Goal: Task Accomplishment & Management: Use online tool/utility

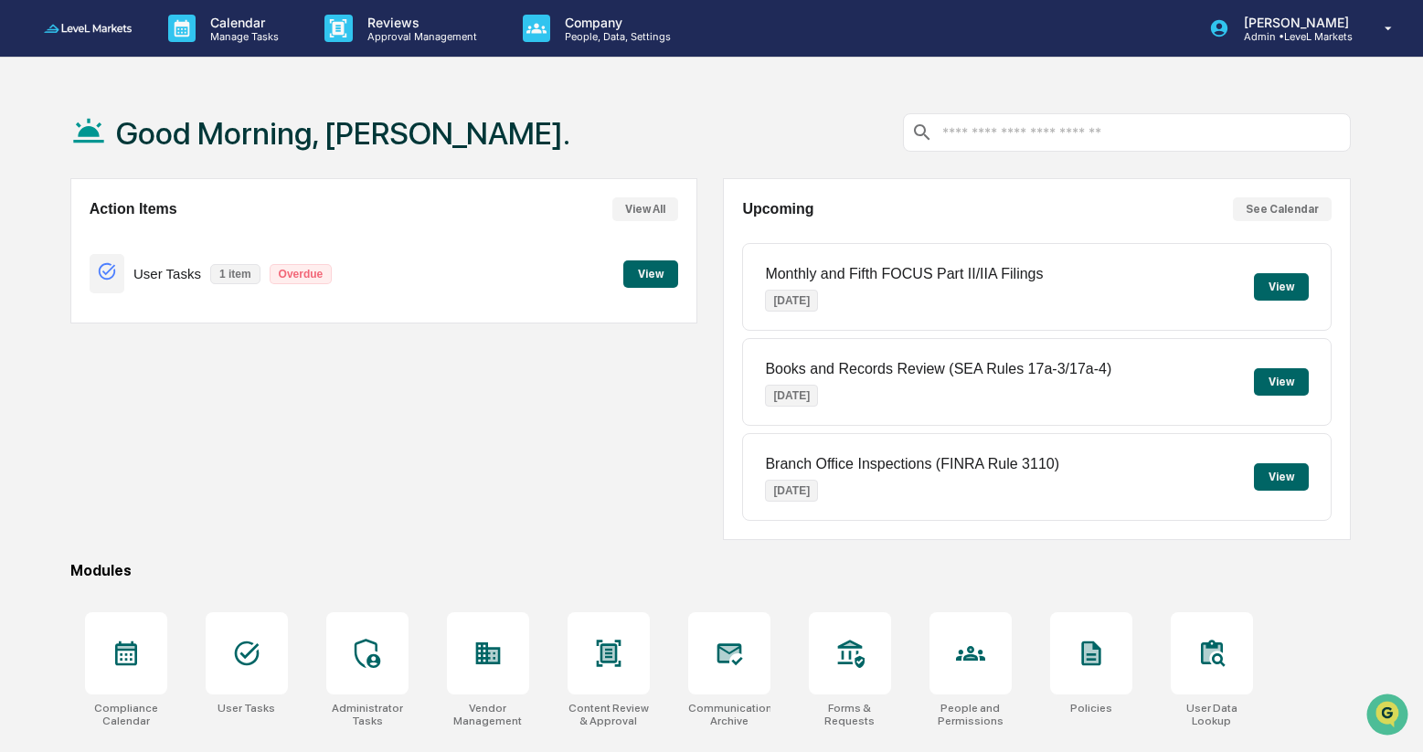
click at [648, 274] on button "View" at bounding box center [650, 273] width 55 height 27
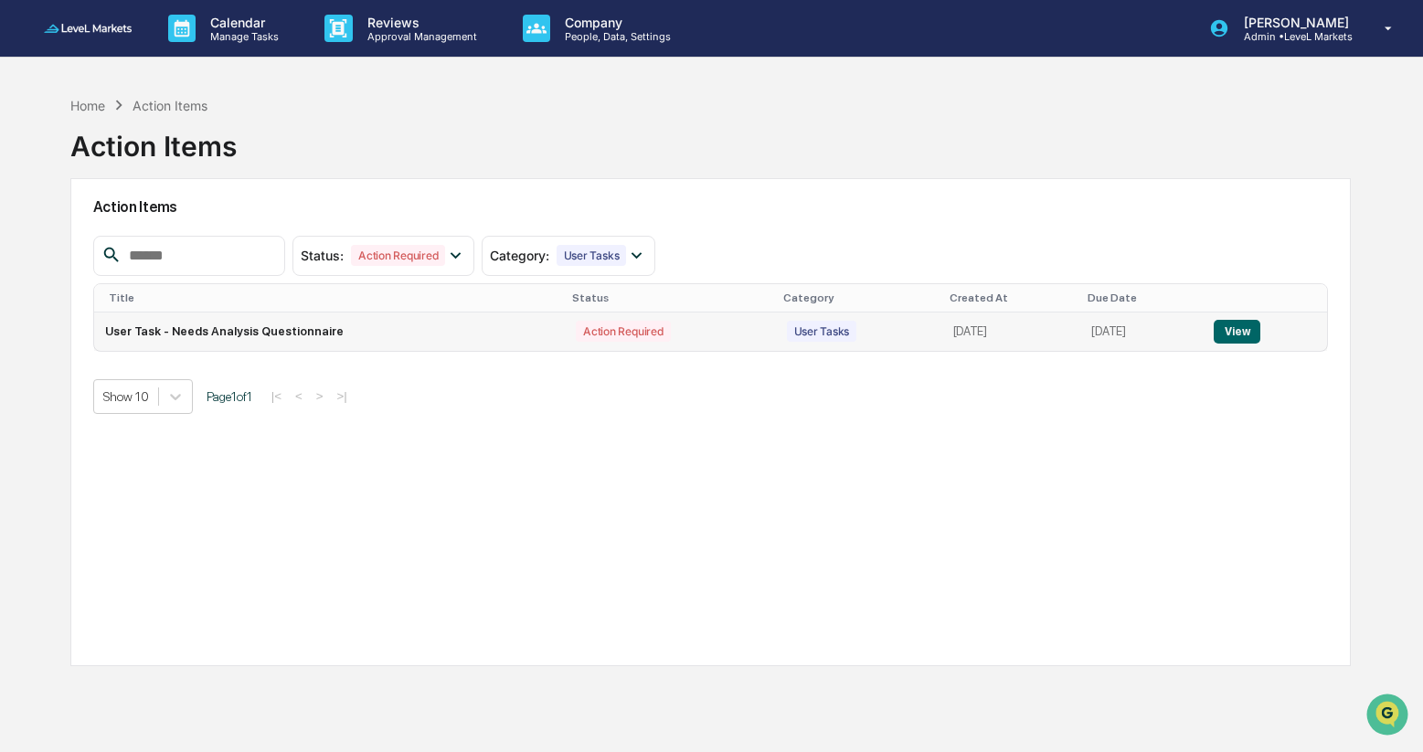
click at [1245, 336] on button "View" at bounding box center [1237, 332] width 47 height 24
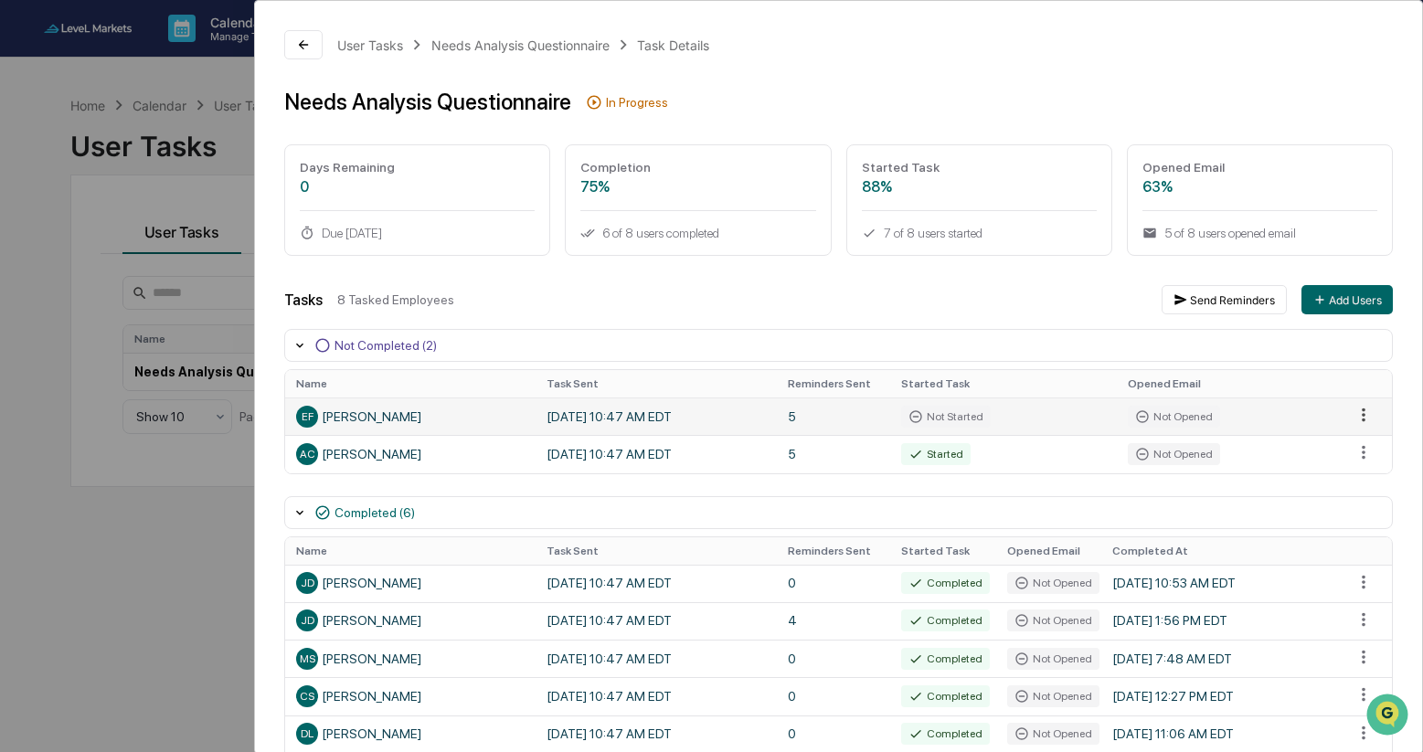
click at [1364, 419] on html "Calendar Manage Tasks Reviews Approval Management Company People, Data, Setting…" at bounding box center [711, 376] width 1423 height 752
click at [1351, 483] on div "Send Reminder" at bounding box center [1347, 477] width 138 height 29
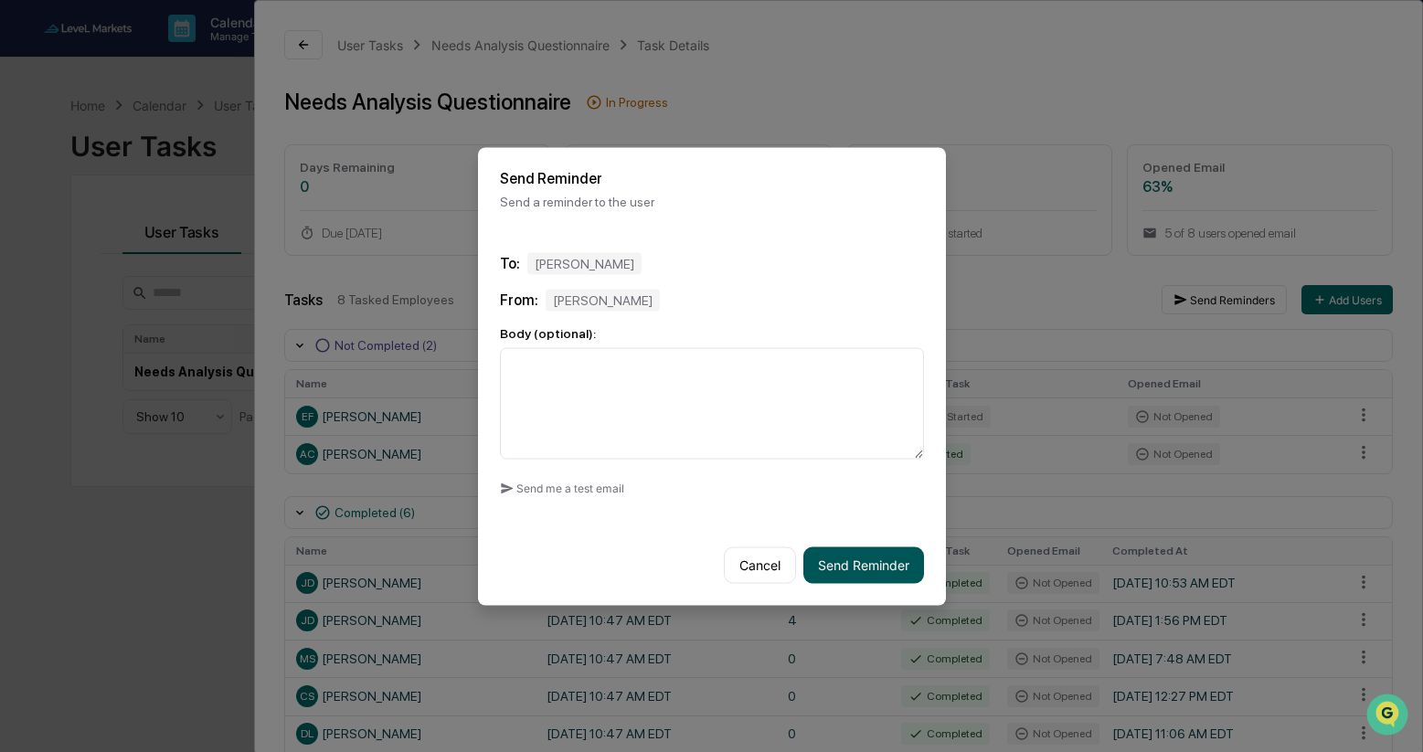
click at [850, 559] on button "Send Reminder" at bounding box center [863, 565] width 121 height 37
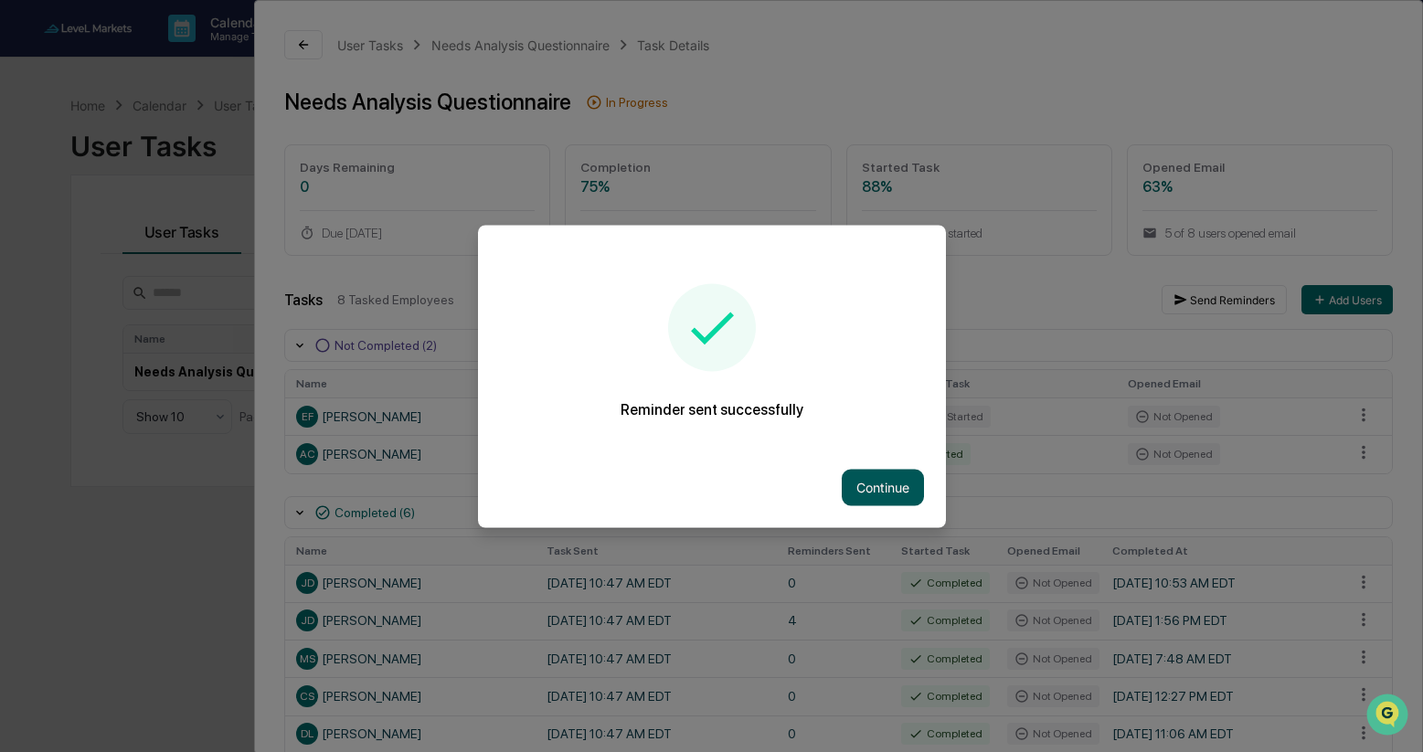
click at [885, 482] on button "Continue" at bounding box center [883, 487] width 82 height 37
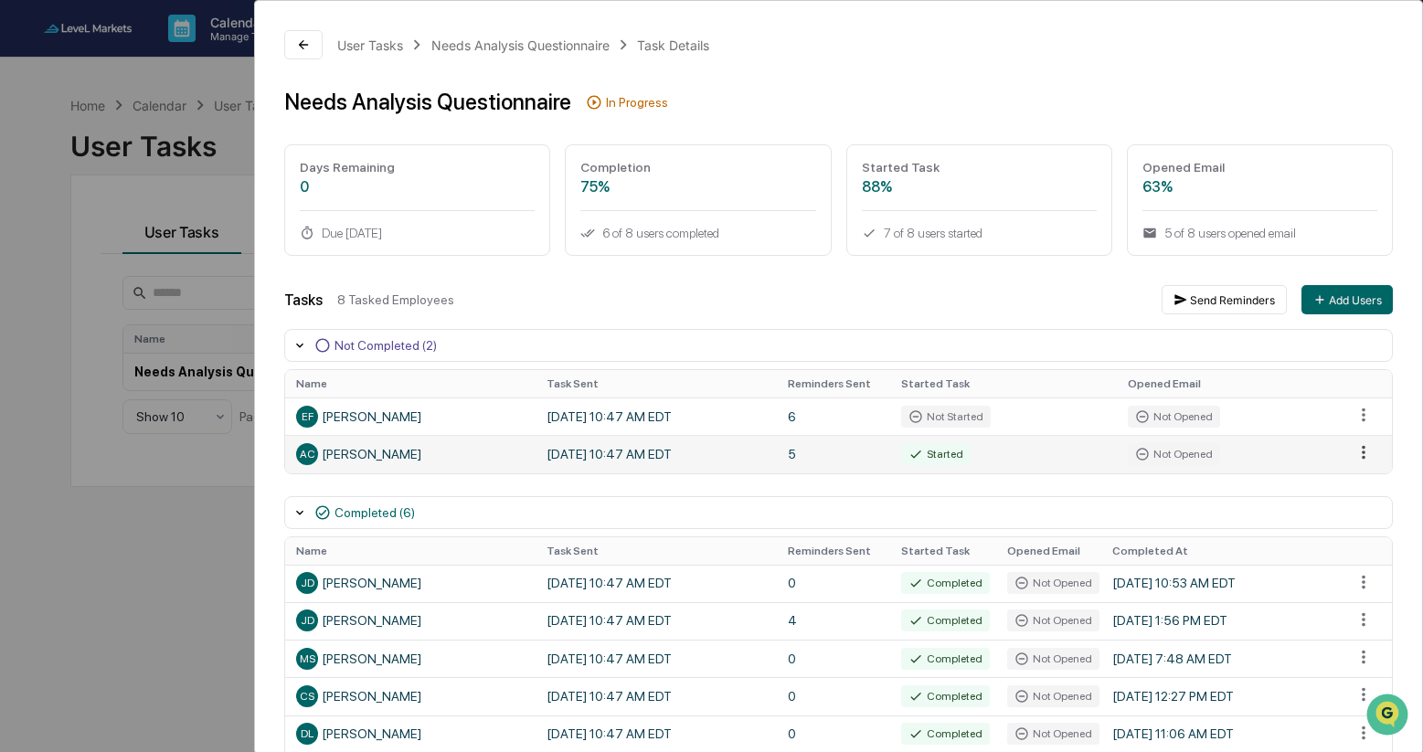
click at [1365, 451] on html "Calendar Manage Tasks Reviews Approval Management Company People, Data, Setting…" at bounding box center [711, 376] width 1423 height 752
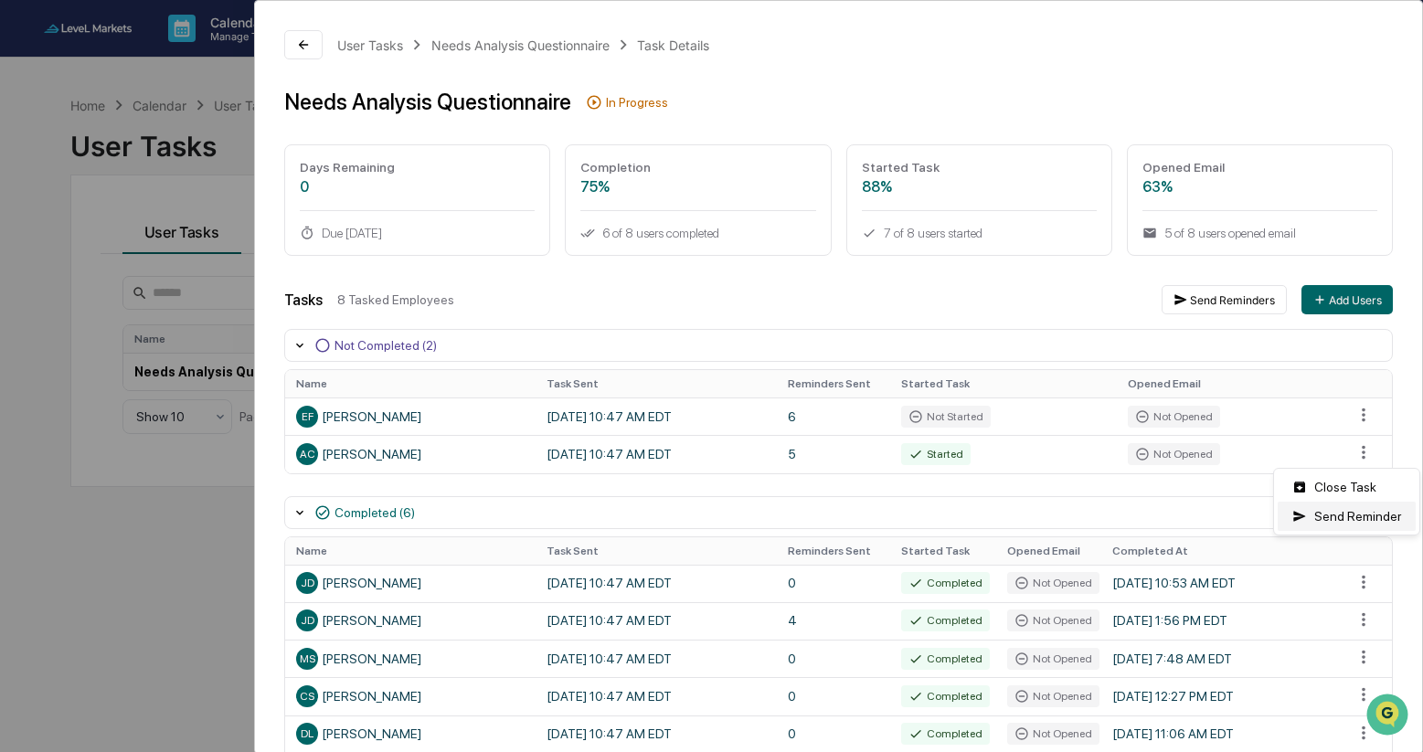
click at [1335, 516] on div "Send Reminder" at bounding box center [1347, 516] width 138 height 29
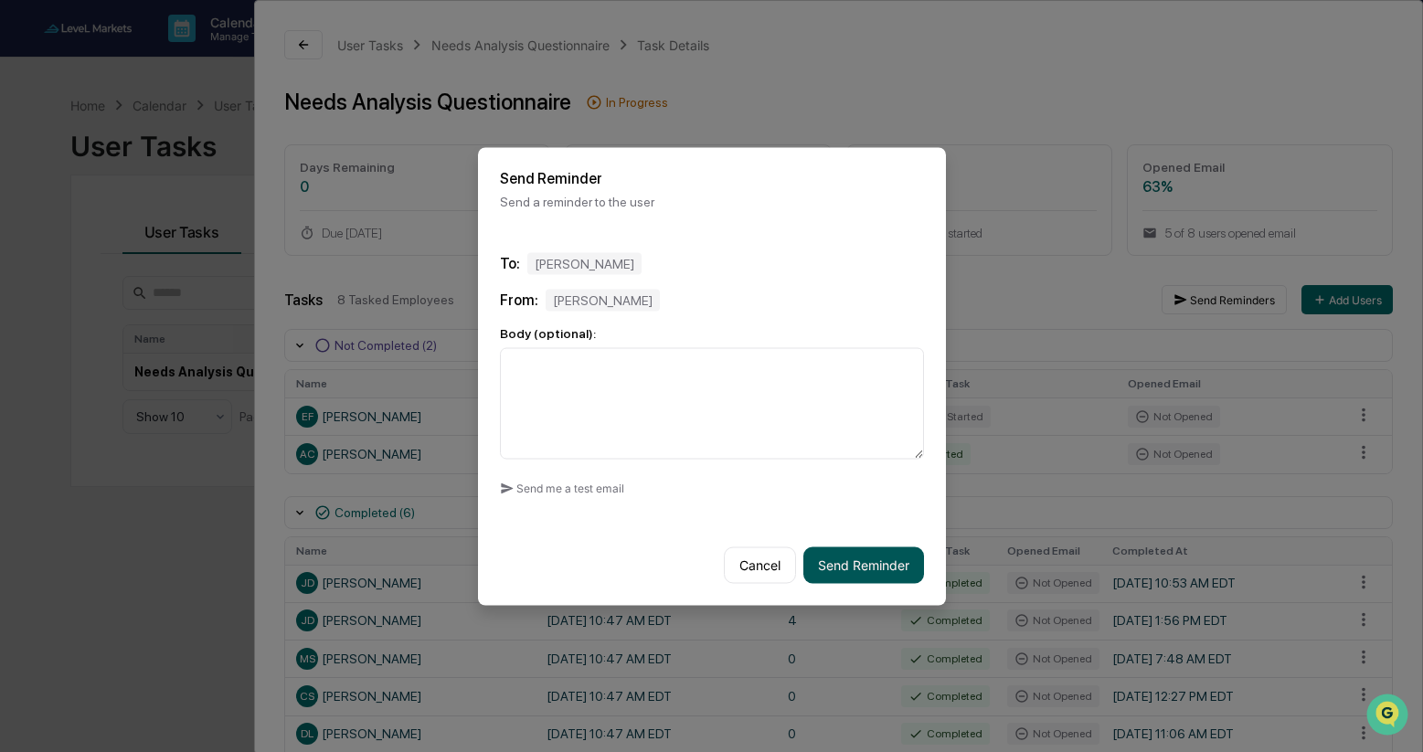
click at [861, 572] on button "Send Reminder" at bounding box center [863, 565] width 121 height 37
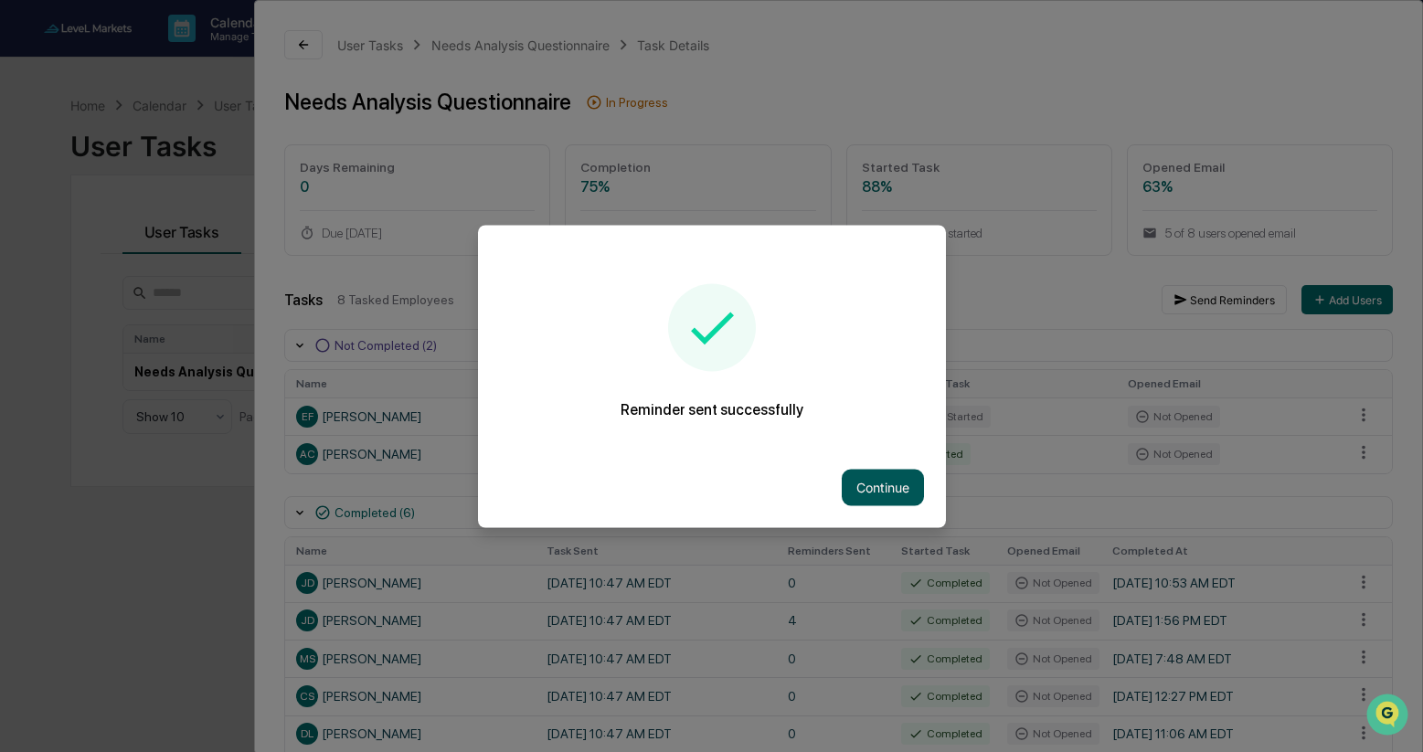
click at [877, 485] on button "Continue" at bounding box center [883, 487] width 82 height 37
